Goal: Information Seeking & Learning: Understand process/instructions

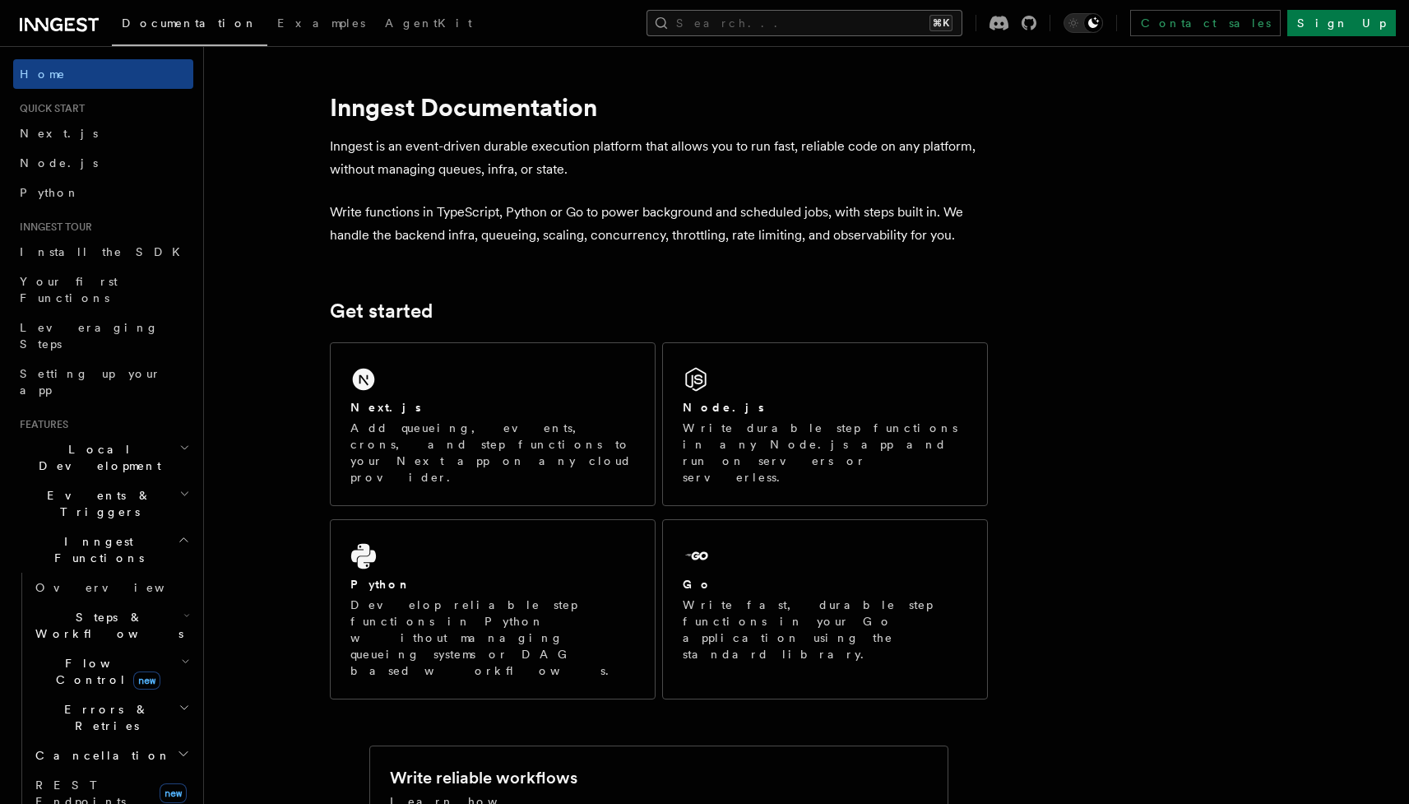
click at [932, 30] on button "Search... ⌘K" at bounding box center [805, 23] width 316 height 26
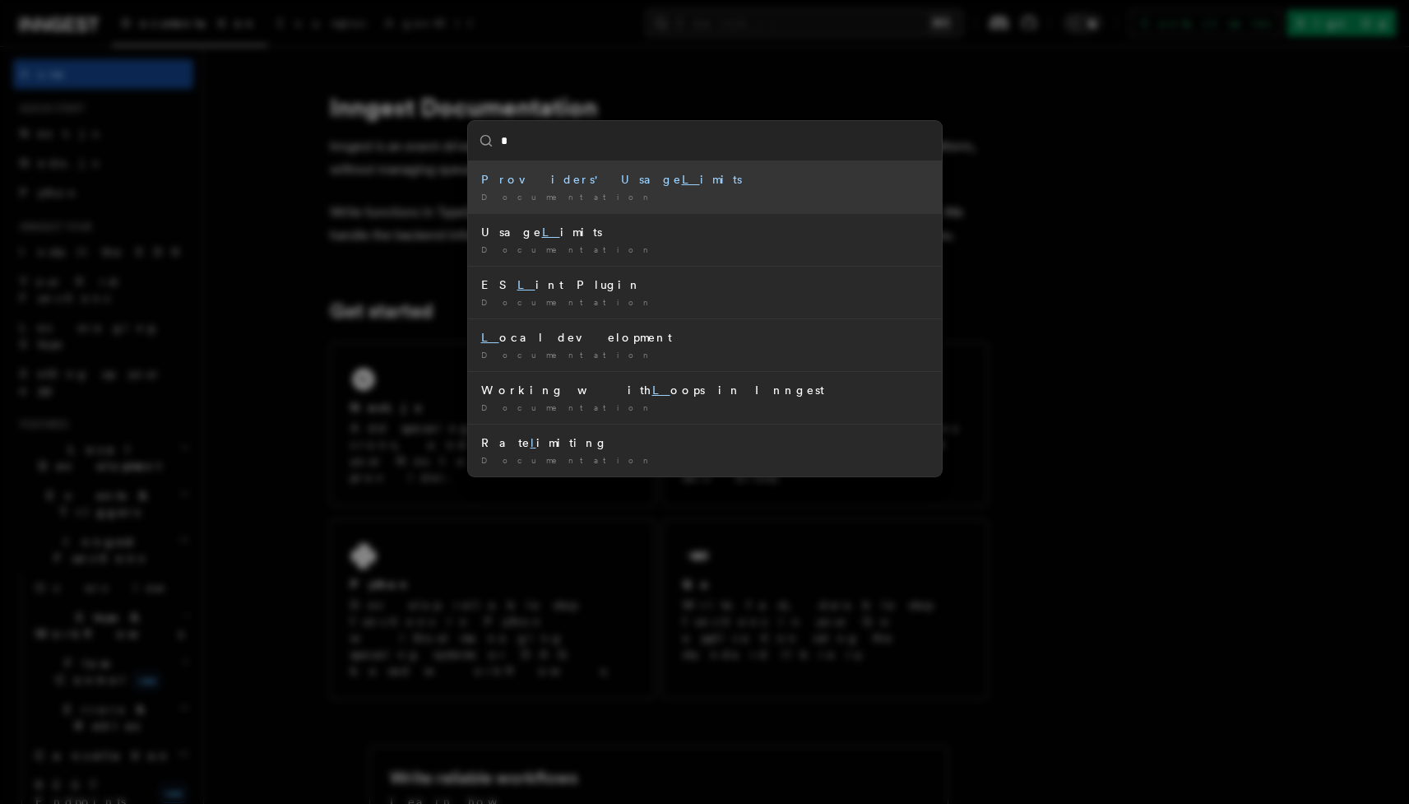
type input "*"
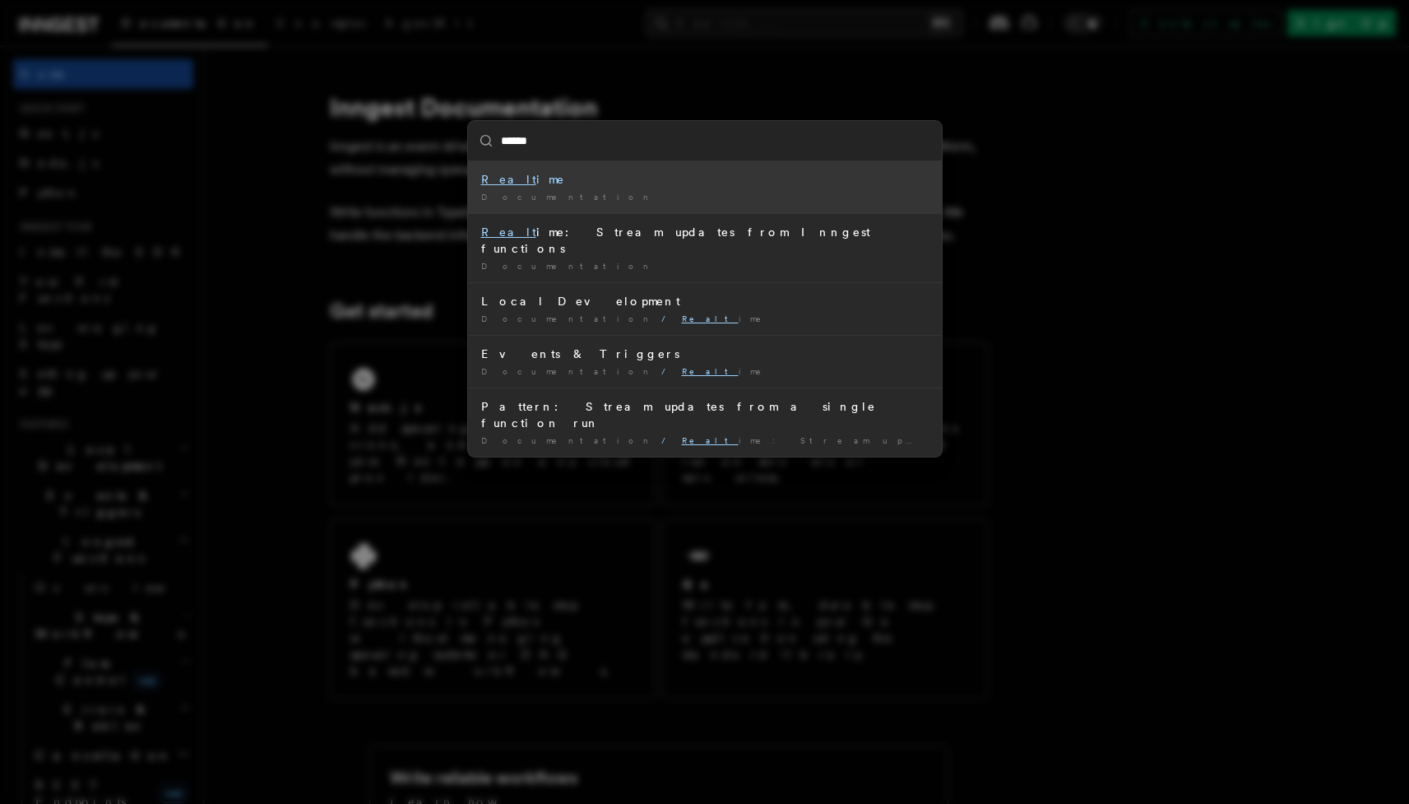
type input "*******"
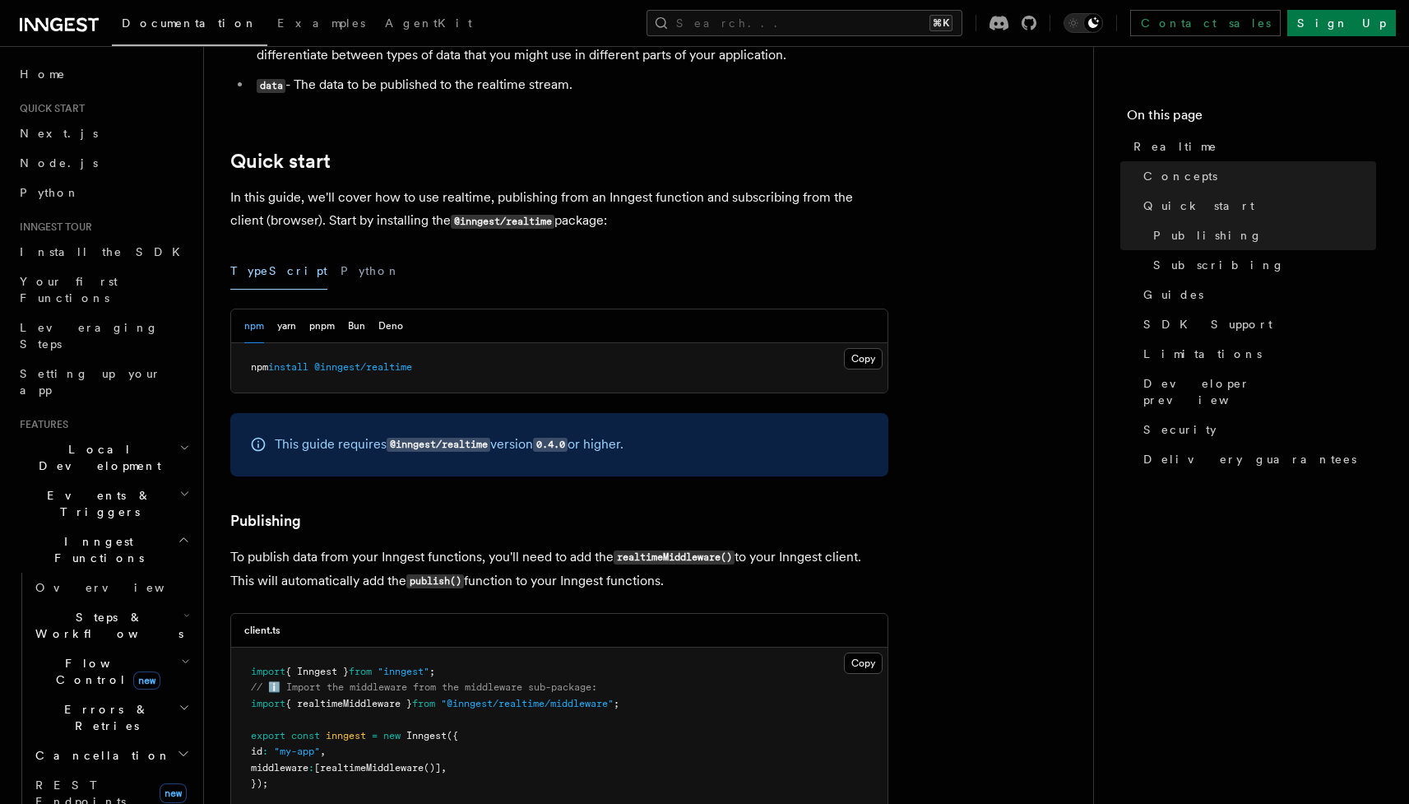
scroll to position [636, 0]
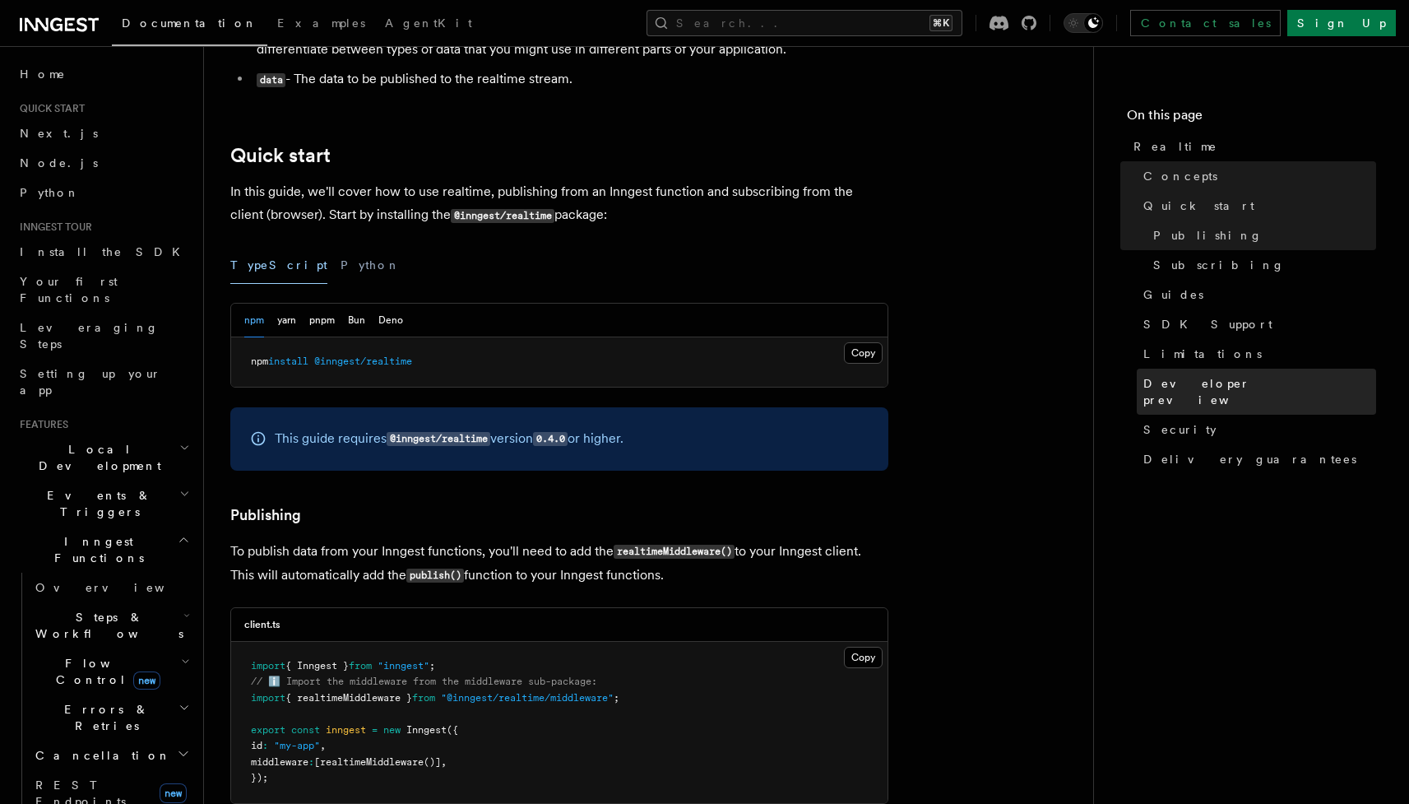
click at [1213, 389] on span "Developer preview" at bounding box center [1260, 391] width 233 height 33
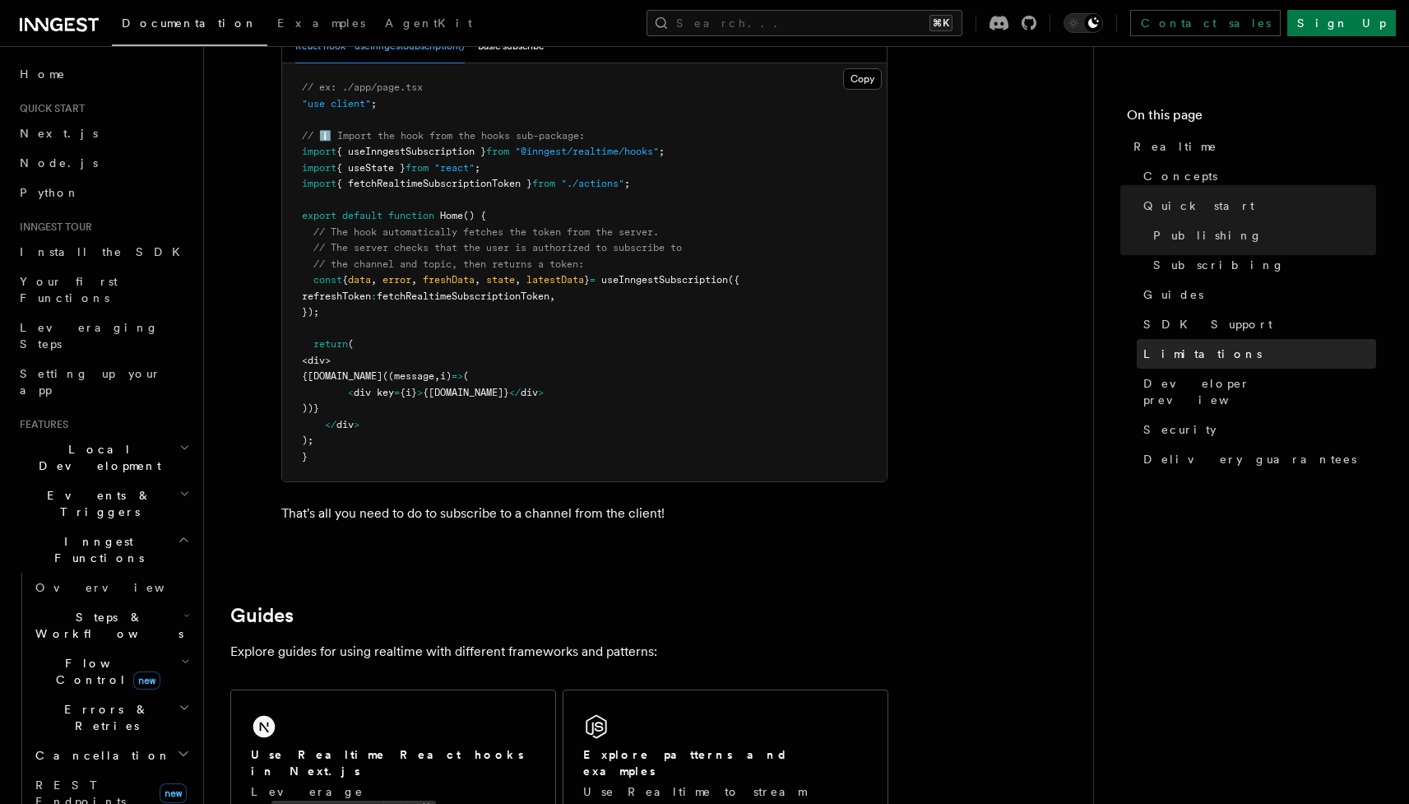
click at [1193, 355] on span "Limitations" at bounding box center [1203, 354] width 118 height 16
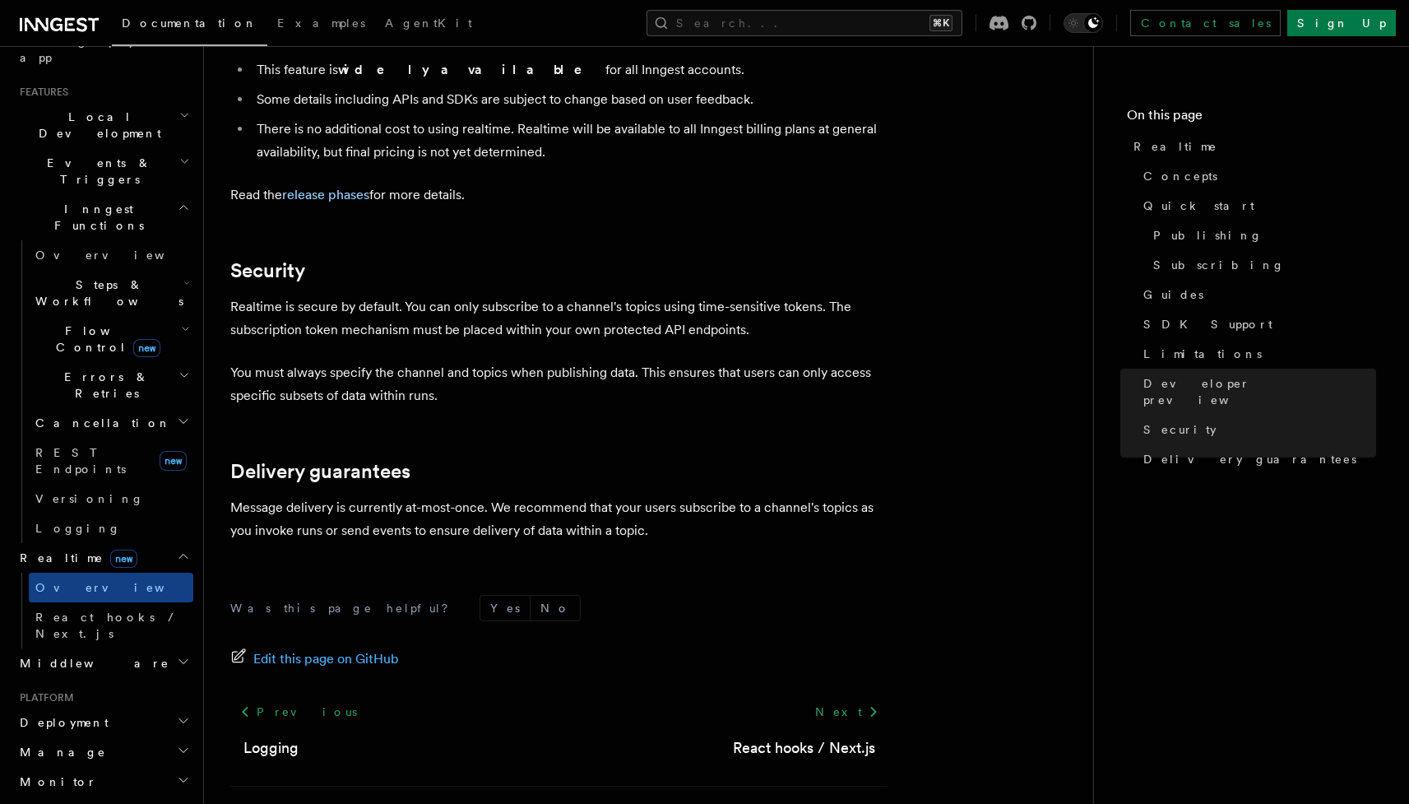
scroll to position [341, 0]
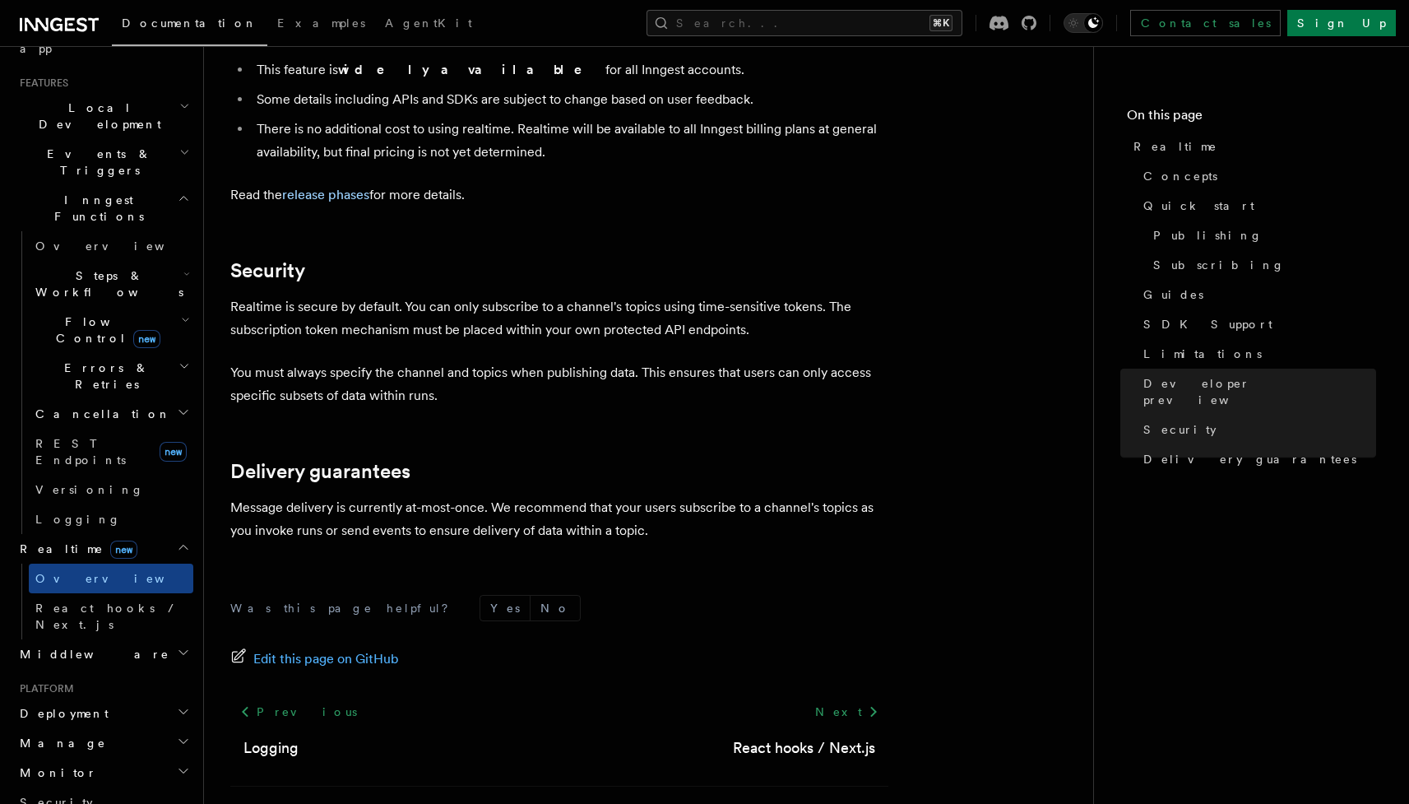
click at [57, 705] on span "Deployment" at bounding box center [60, 713] width 95 height 16
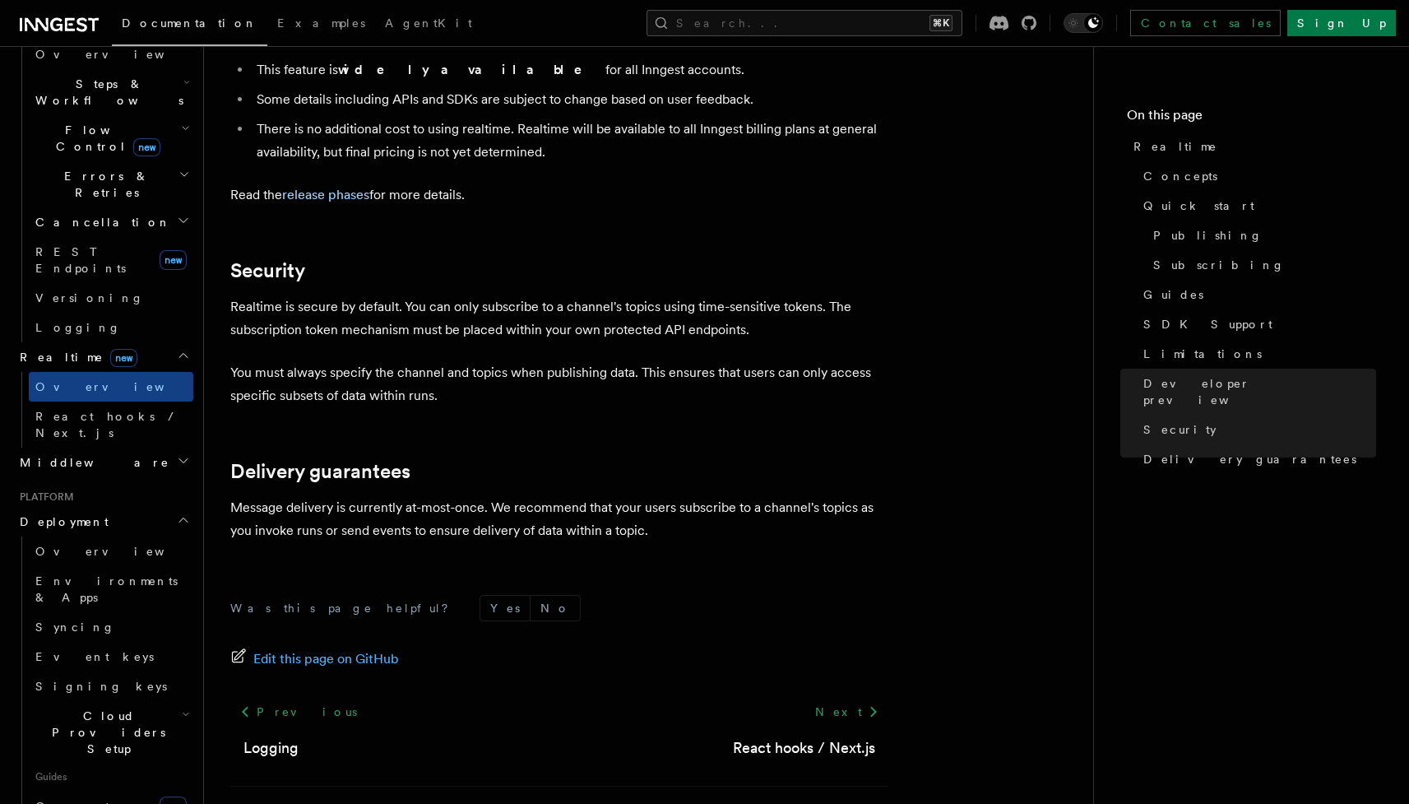
scroll to position [536, 0]
click at [80, 705] on span "Cloud Providers Setup" at bounding box center [105, 729] width 153 height 49
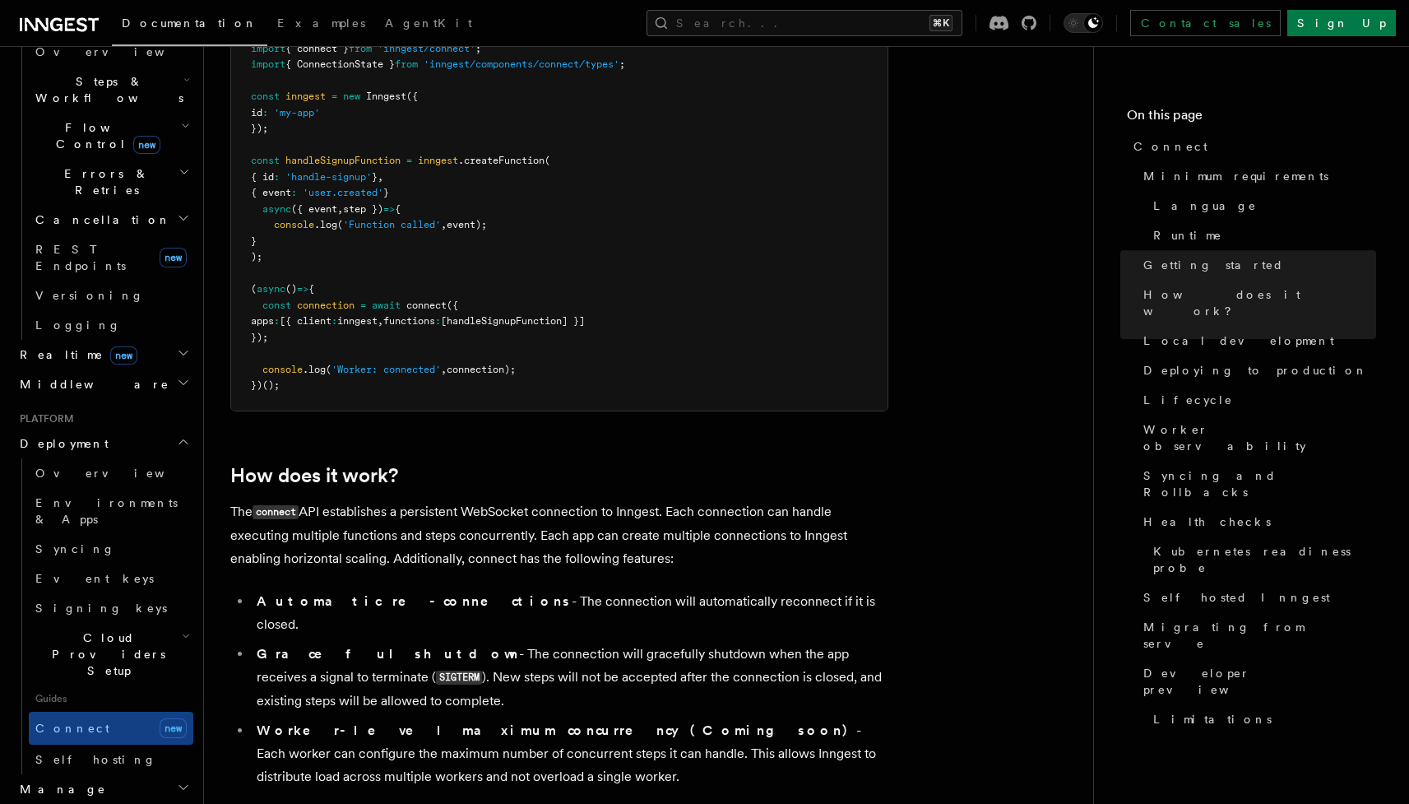
scroll to position [1333, 0]
click at [958, 25] on button "Search... ⌘K" at bounding box center [805, 23] width 316 height 26
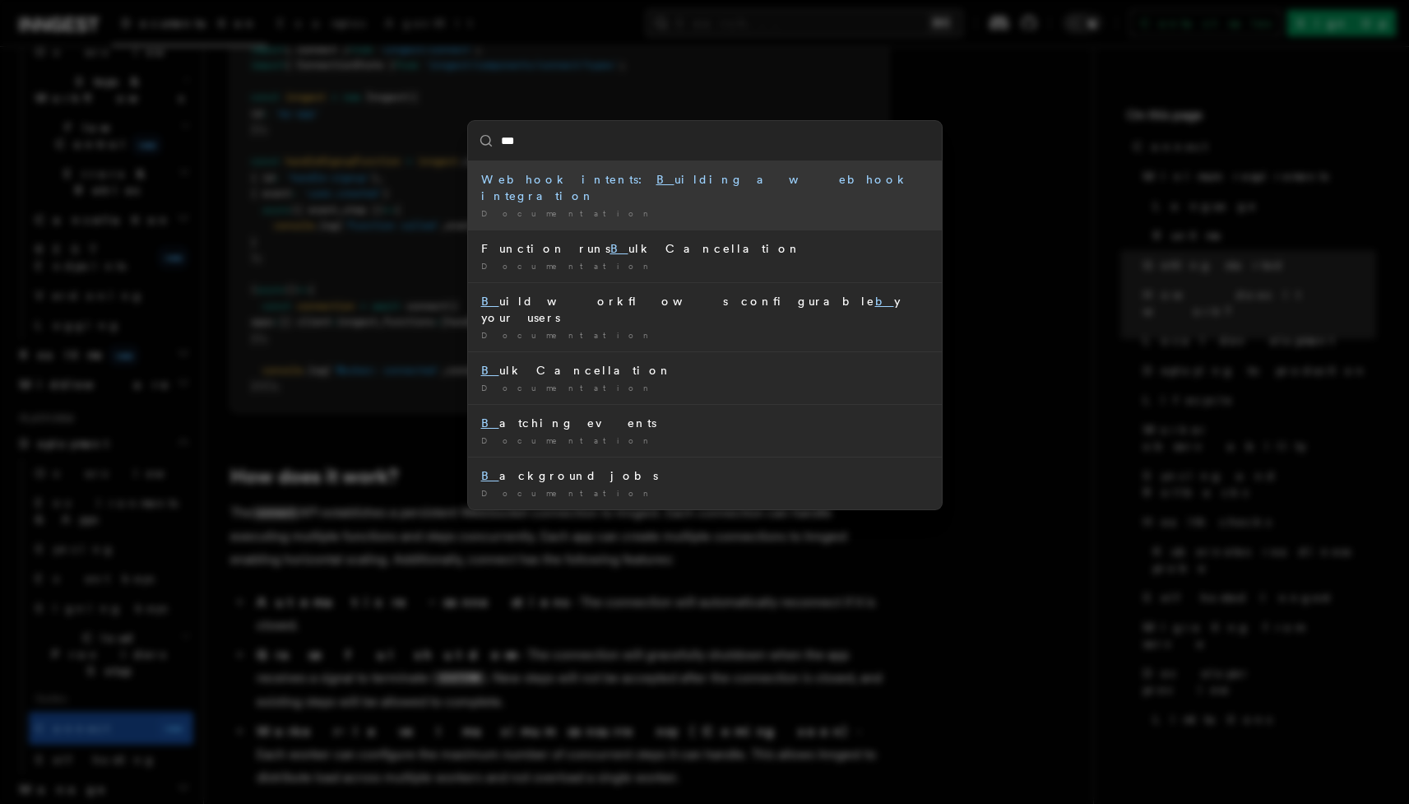
type input "****"
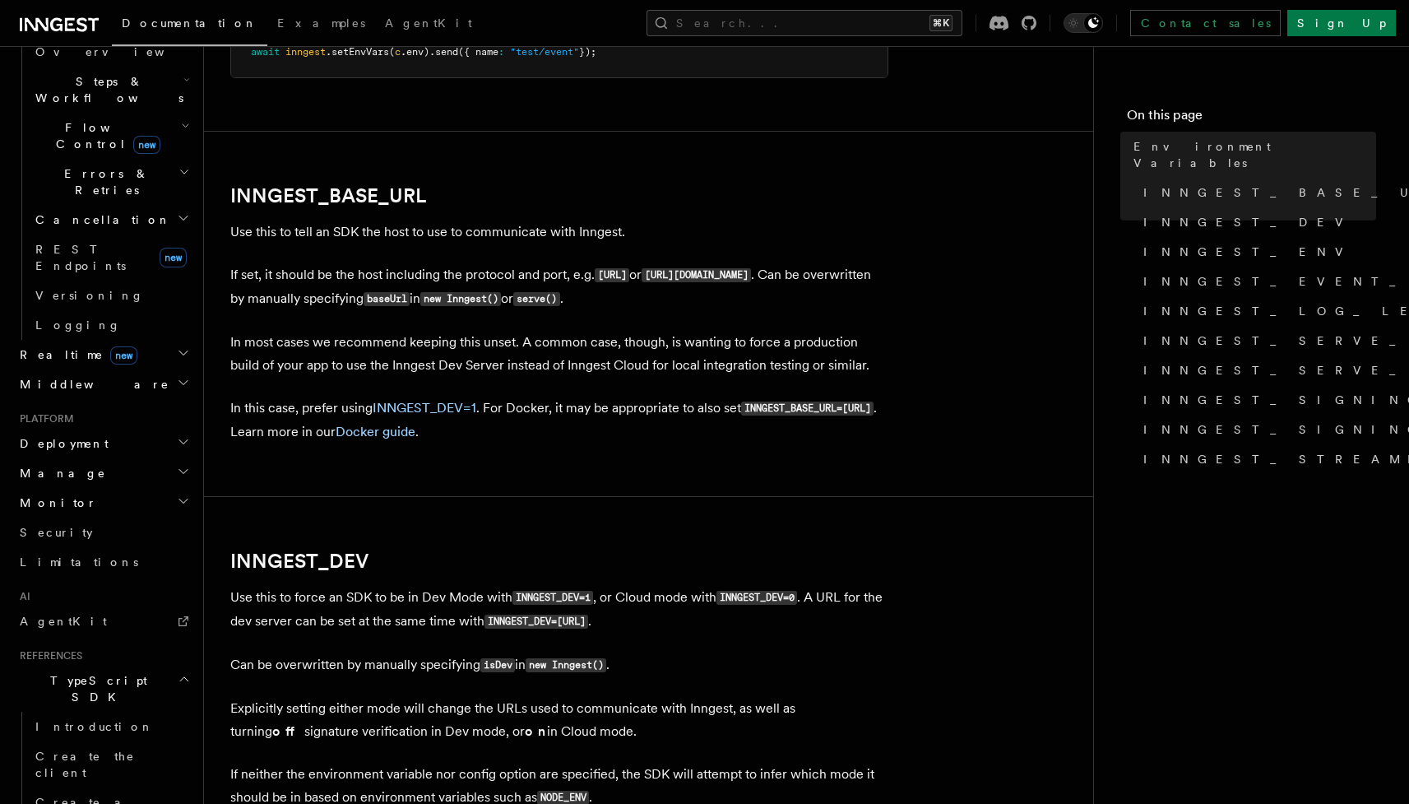
scroll to position [772, 0]
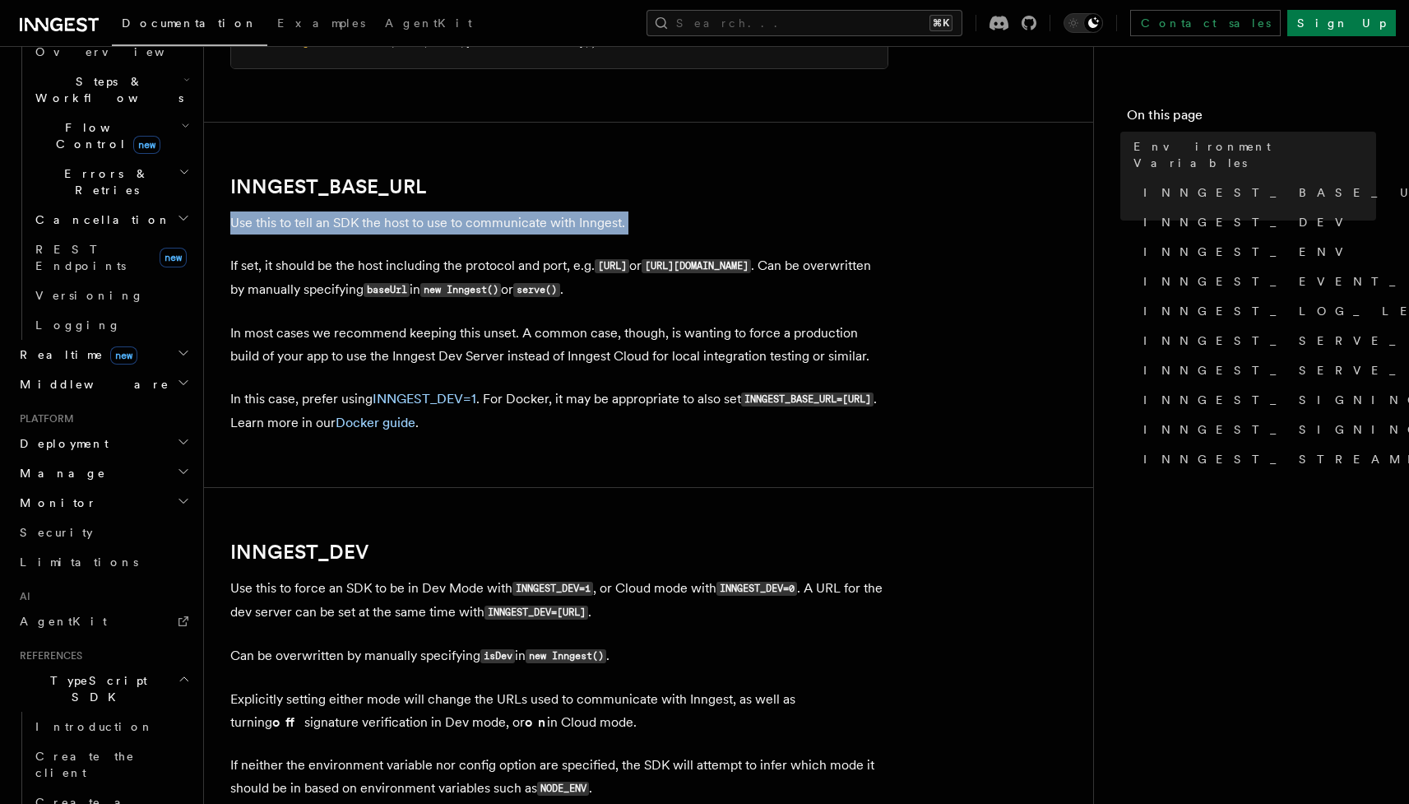
drag, startPoint x: 623, startPoint y: 193, endPoint x: 637, endPoint y: 239, distance: 48.1
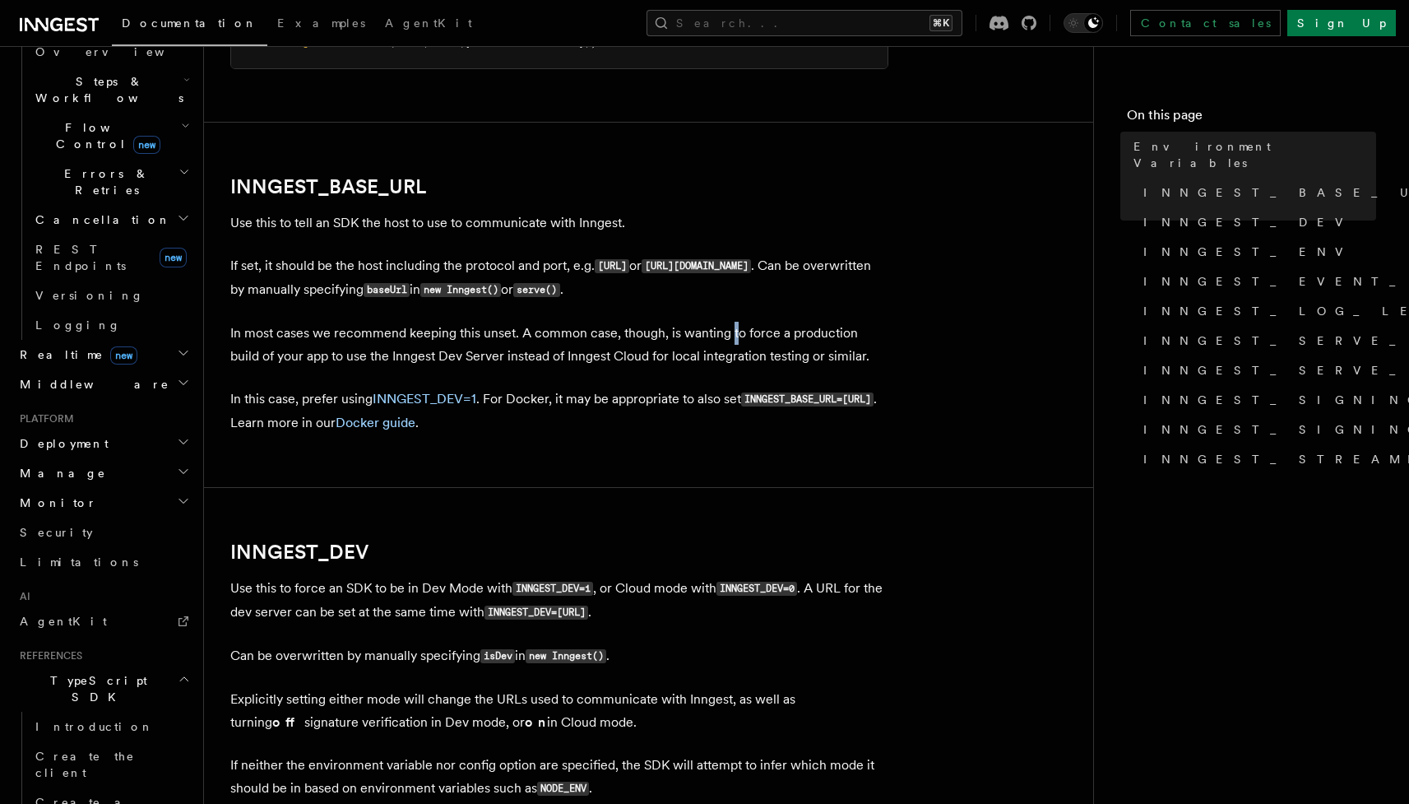
drag, startPoint x: 730, startPoint y: 325, endPoint x: 736, endPoint y: 343, distance: 19.3
click at [736, 343] on p "In most cases we recommend keeping this unset. A common case, though, is wantin…" at bounding box center [559, 345] width 658 height 46
click at [741, 406] on code "INNGEST_BASE_URL=[URL]" at bounding box center [807, 399] width 132 height 14
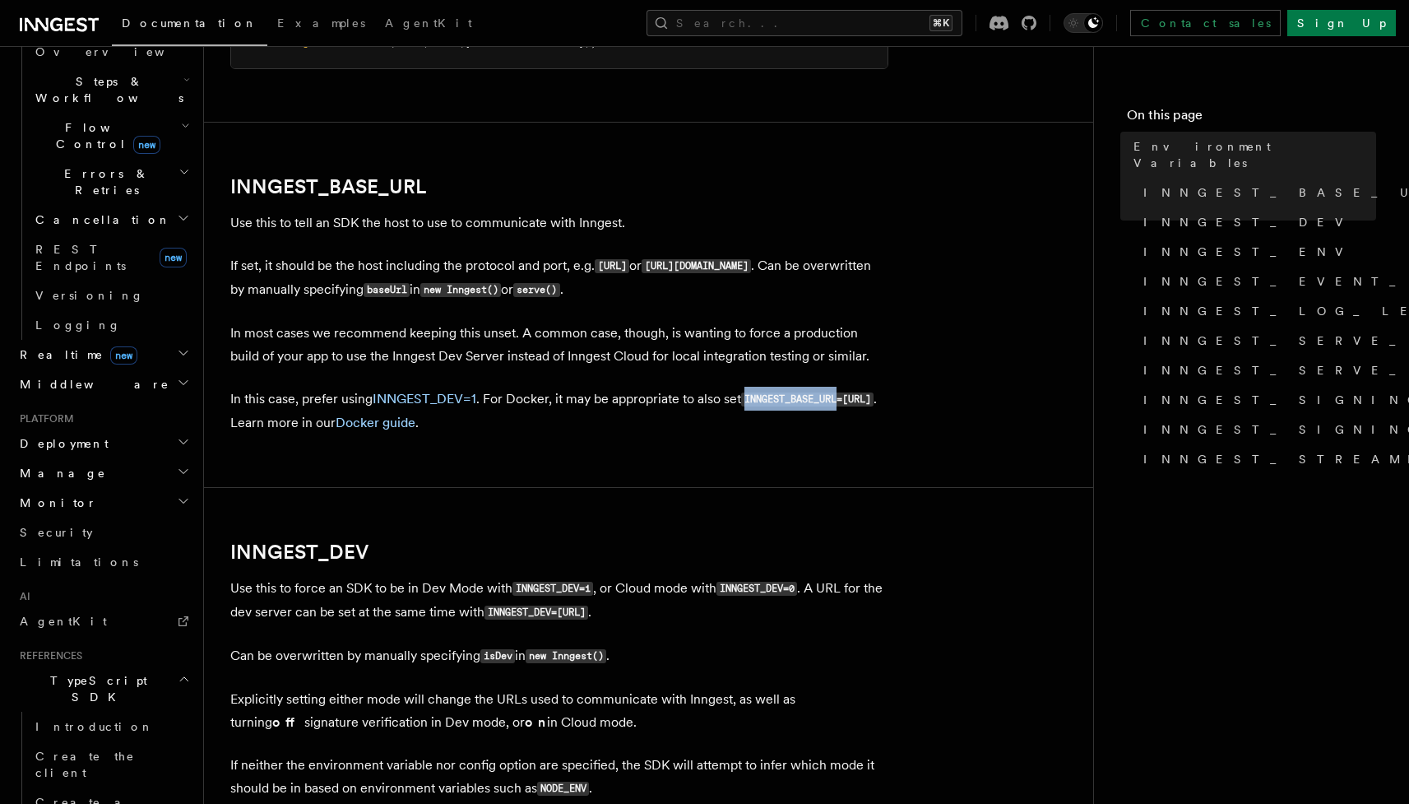
copy code "INNGEST_BASE_URL"
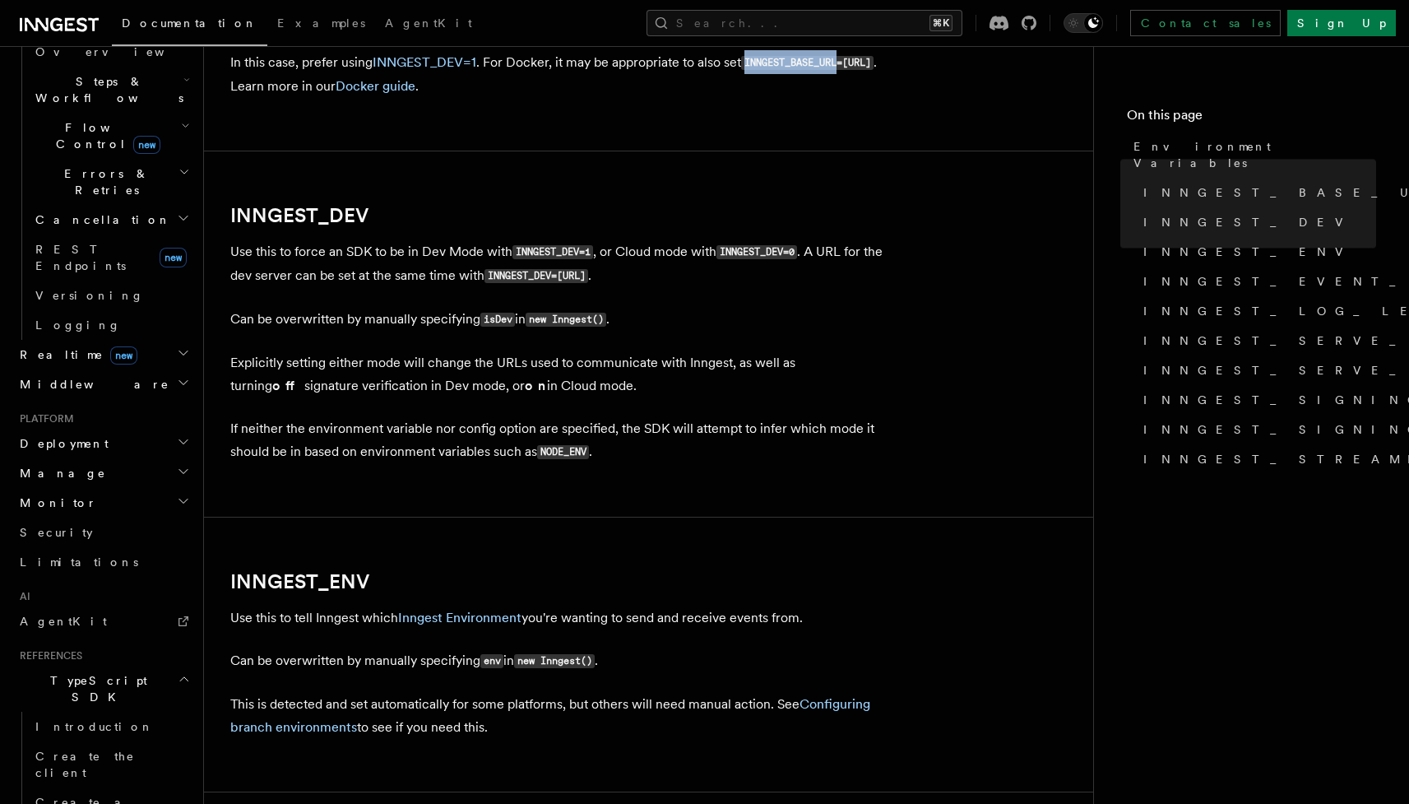
scroll to position [1105, 0]
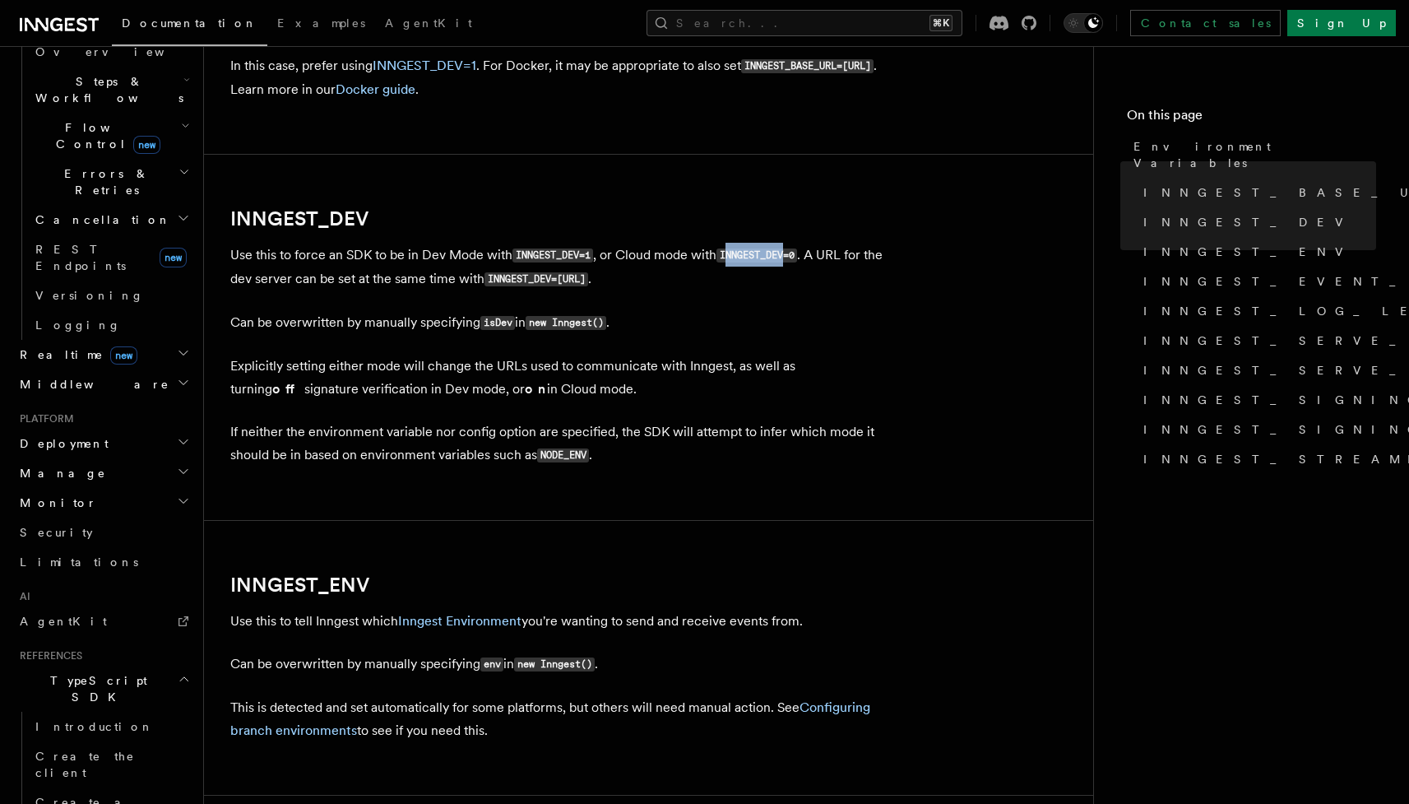
drag, startPoint x: 759, startPoint y: 260, endPoint x: 788, endPoint y: 257, distance: 28.9
click at [788, 257] on code "INNGEST_DEV=0" at bounding box center [757, 255] width 81 height 14
click at [784, 257] on code "INNGEST_DEV=0" at bounding box center [757, 255] width 81 height 14
click at [764, 253] on code "INNGEST_DEV=0" at bounding box center [757, 255] width 81 height 14
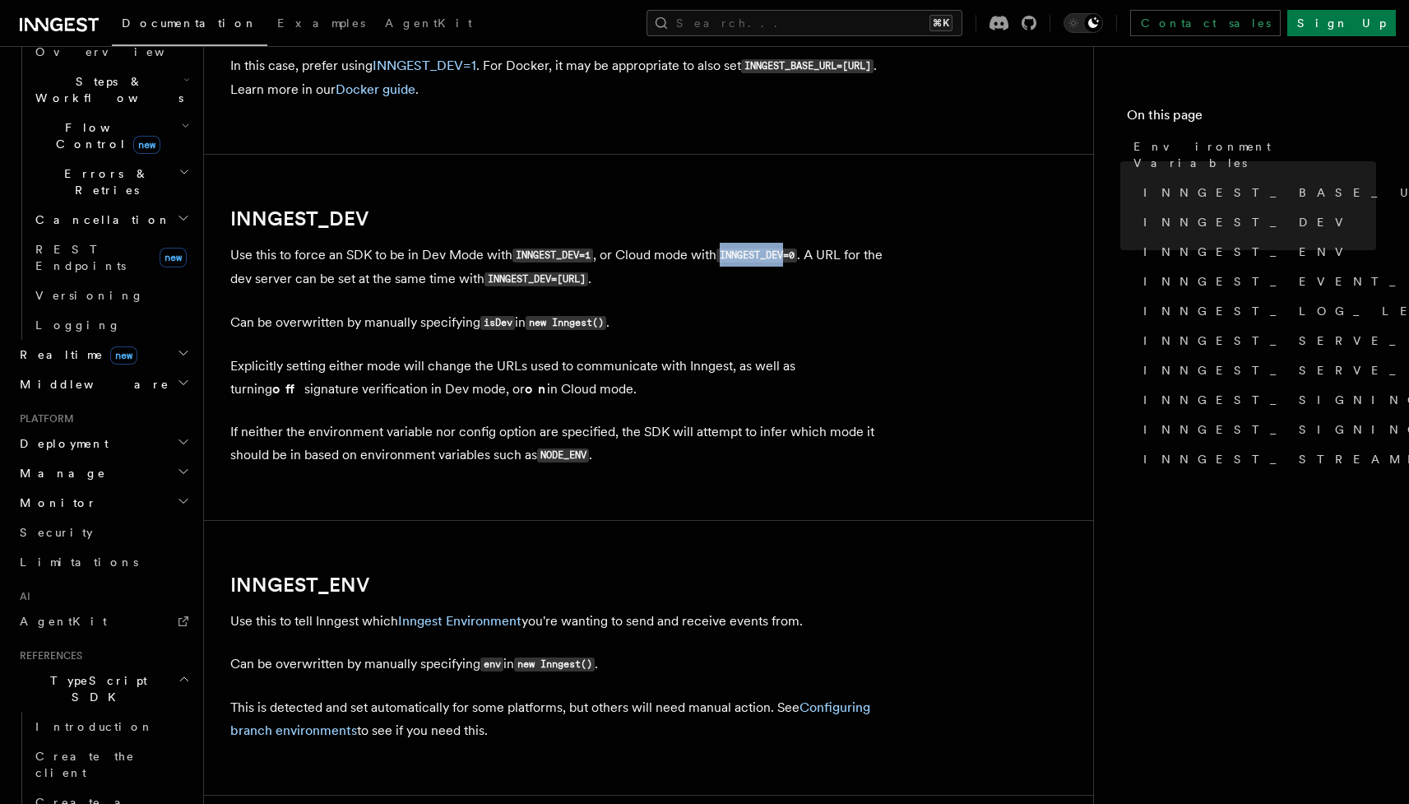
copy code "INNGEST_DEV"
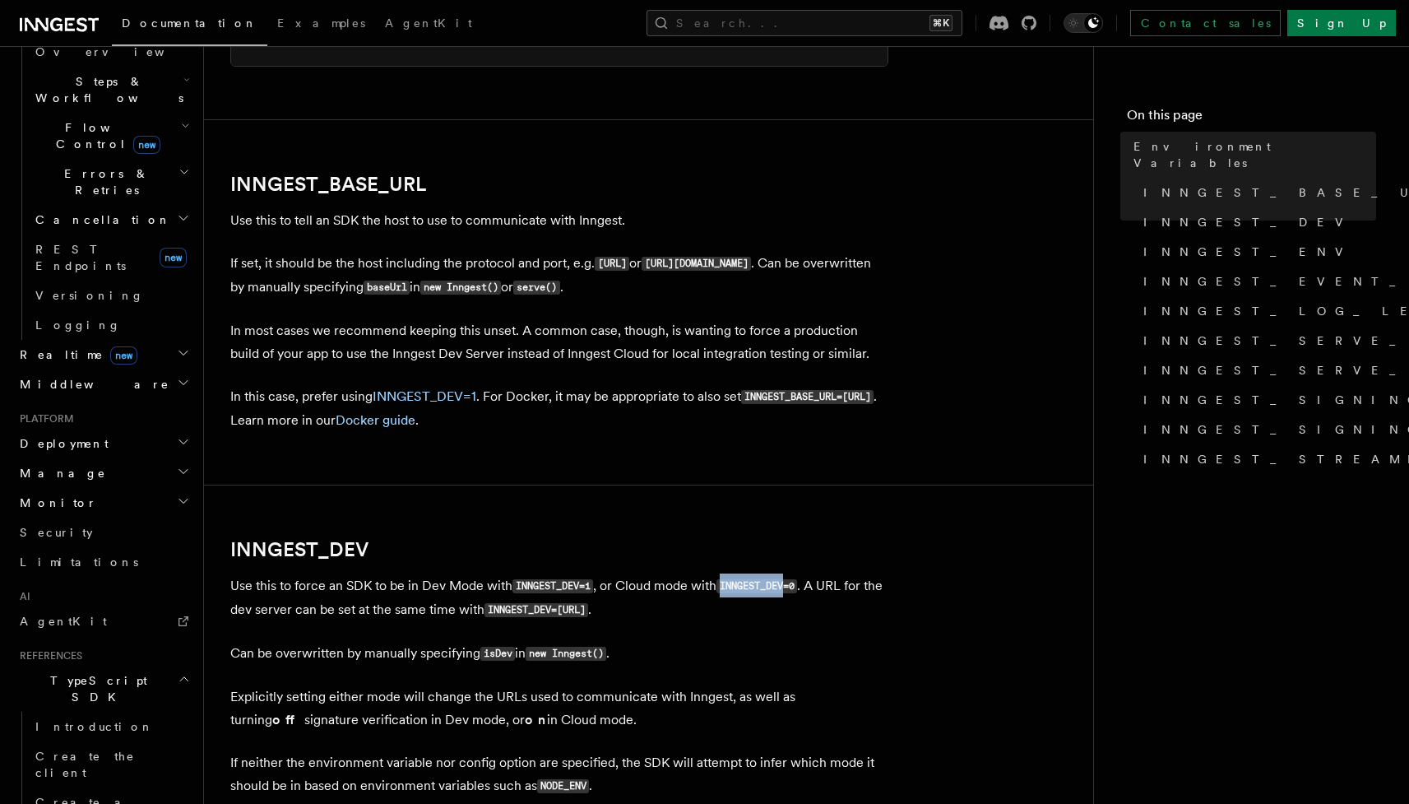
scroll to position [776, 0]
